Goal: Information Seeking & Learning: Learn about a topic

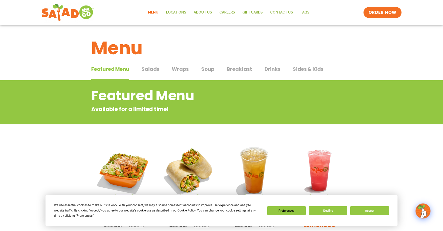
click at [154, 68] on span "Salads" at bounding box center [151, 69] width 18 height 8
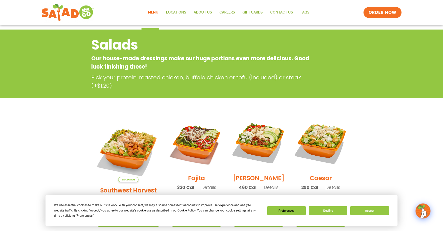
scroll to position [95, 0]
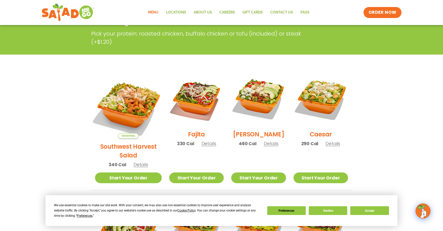
click at [125, 99] on img at bounding box center [128, 105] width 78 height 78
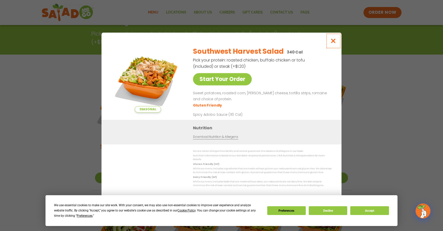
click at [335, 44] on icon "Close modal" at bounding box center [334, 40] width 6 height 5
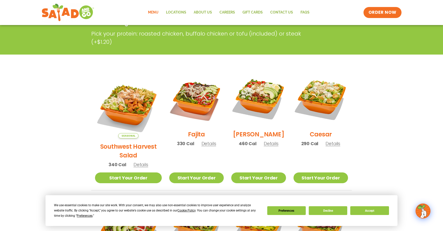
scroll to position [98, 0]
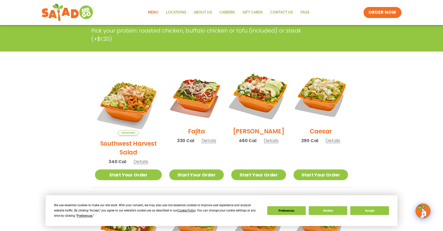
click at [264, 101] on img at bounding box center [259, 96] width 64 height 64
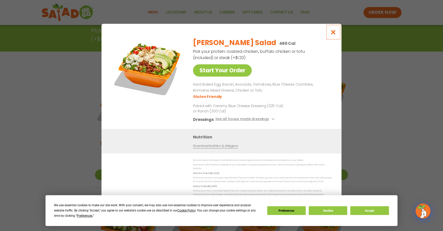
click at [334, 33] on icon "Close modal" at bounding box center [334, 32] width 6 height 5
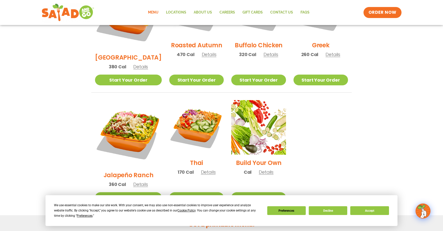
scroll to position [311, 0]
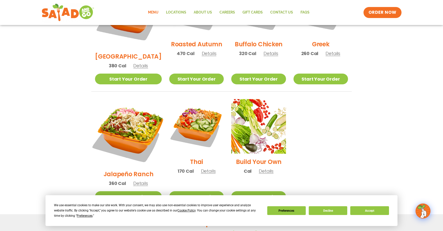
click at [127, 102] on img at bounding box center [128, 132] width 78 height 78
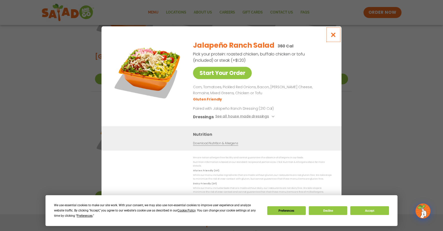
click at [333, 37] on icon "Close modal" at bounding box center [334, 34] width 6 height 5
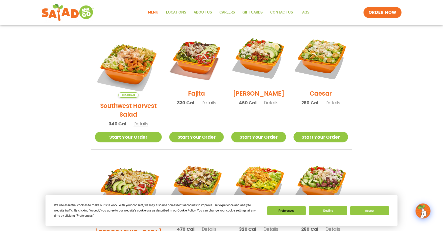
scroll to position [133, 0]
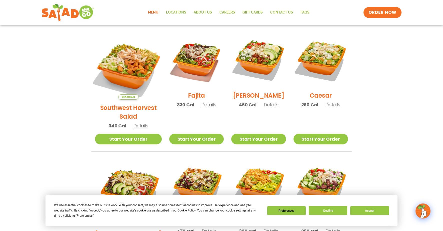
click at [135, 61] on img at bounding box center [128, 66] width 78 height 78
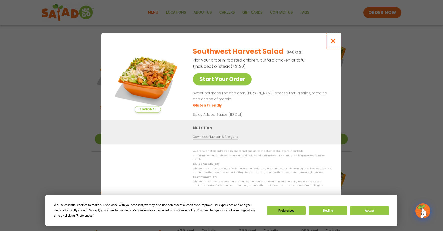
click at [335, 42] on icon "Close modal" at bounding box center [334, 40] width 6 height 5
